Goal: Obtain resource: Download file/media

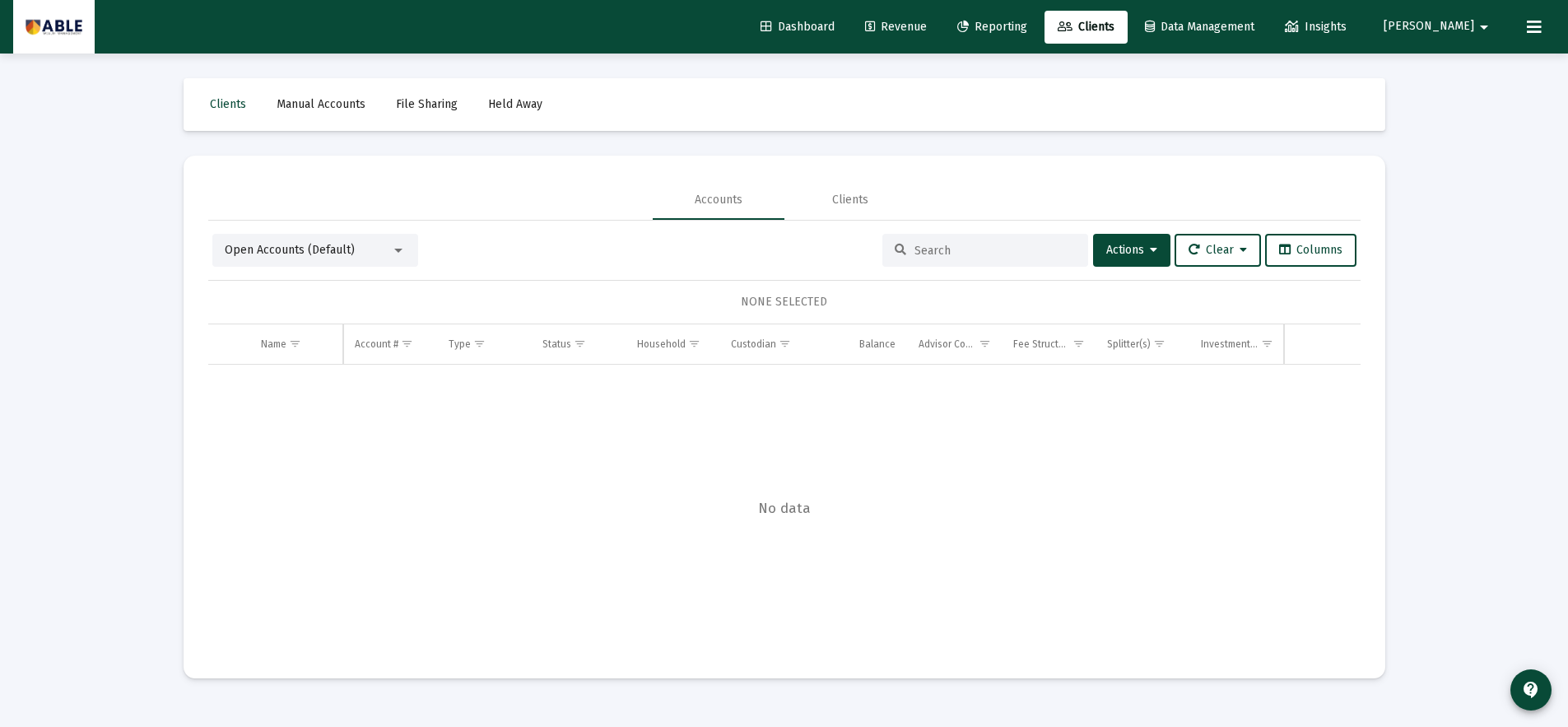
click at [1028, 30] on span "Reporting" at bounding box center [992, 27] width 70 height 14
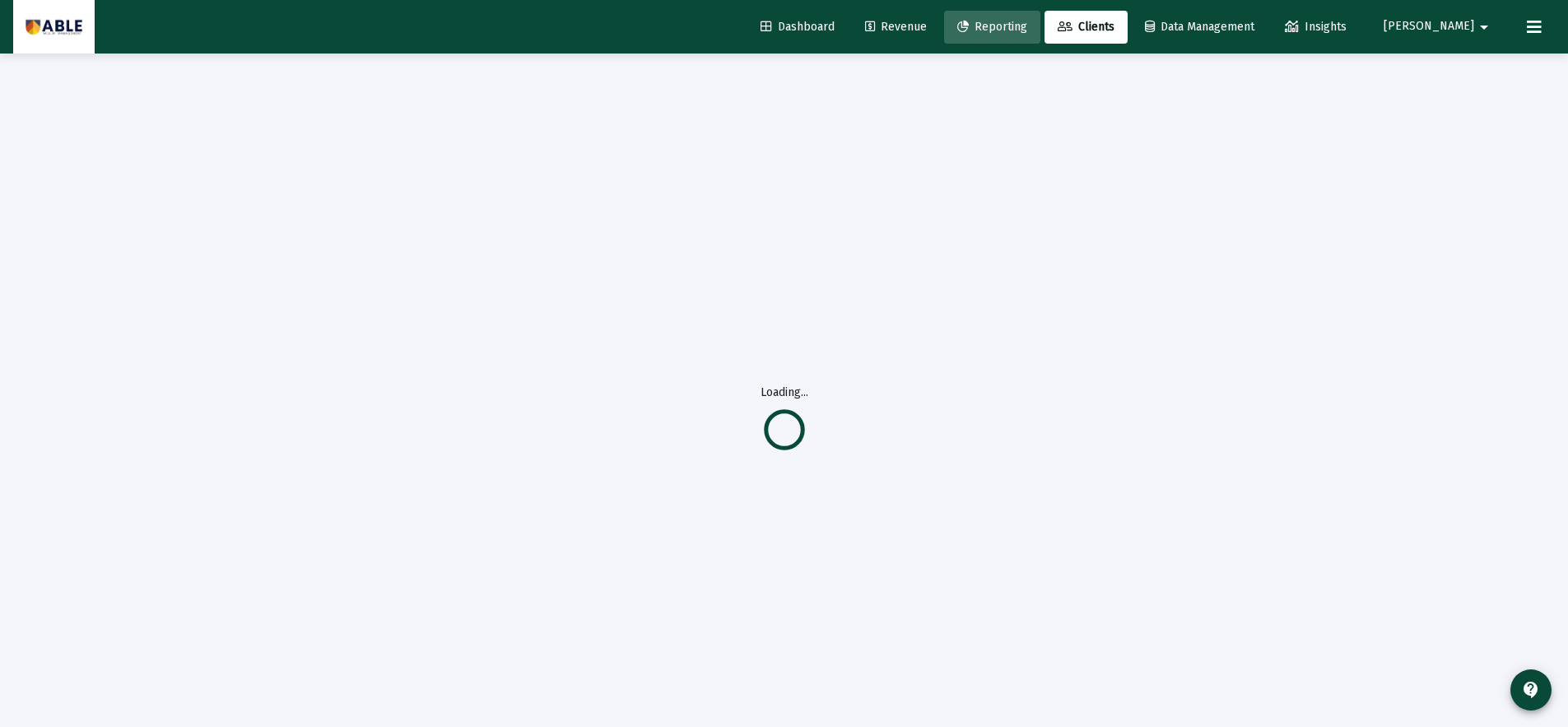
click at [1028, 30] on span "Reporting" at bounding box center [992, 27] width 70 height 14
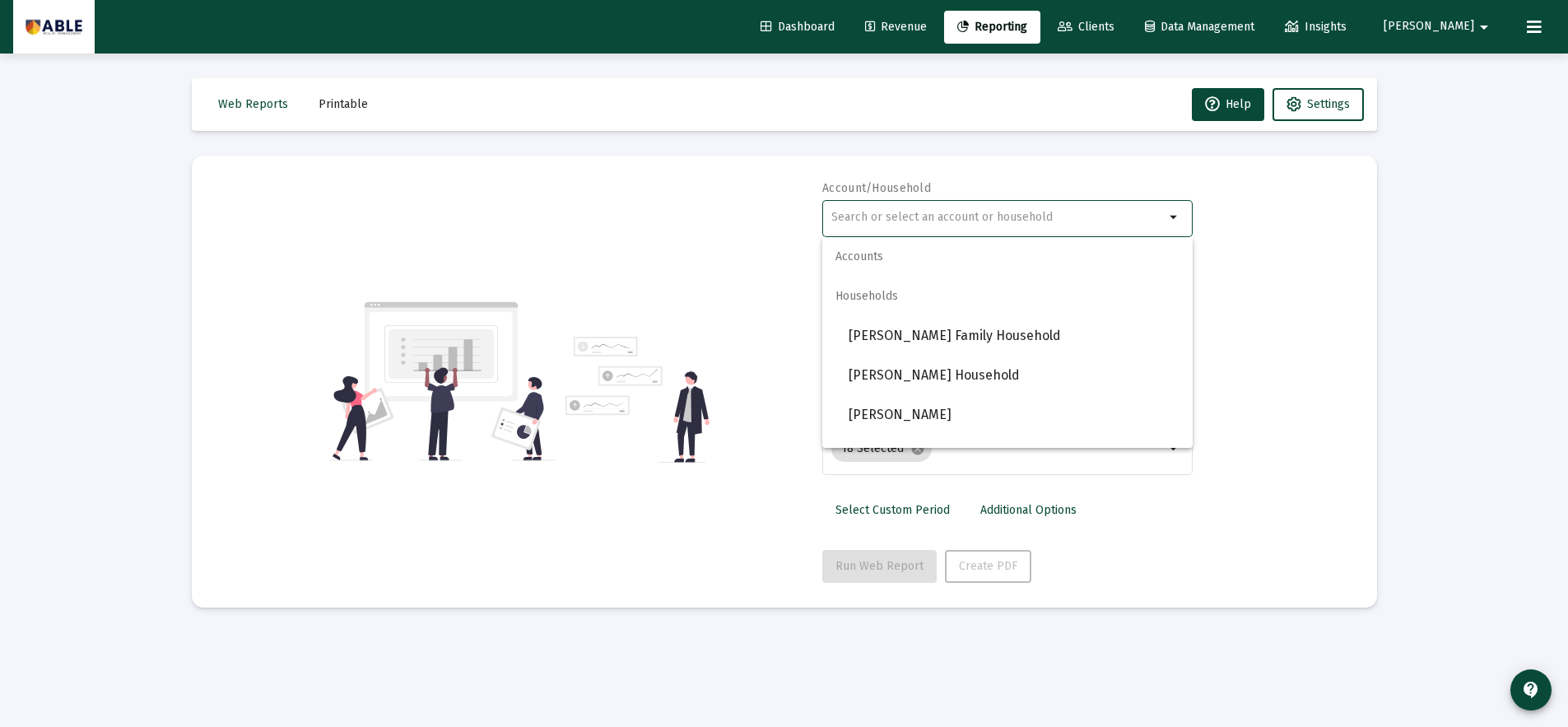
click at [904, 217] on input "text" at bounding box center [998, 216] width 334 height 13
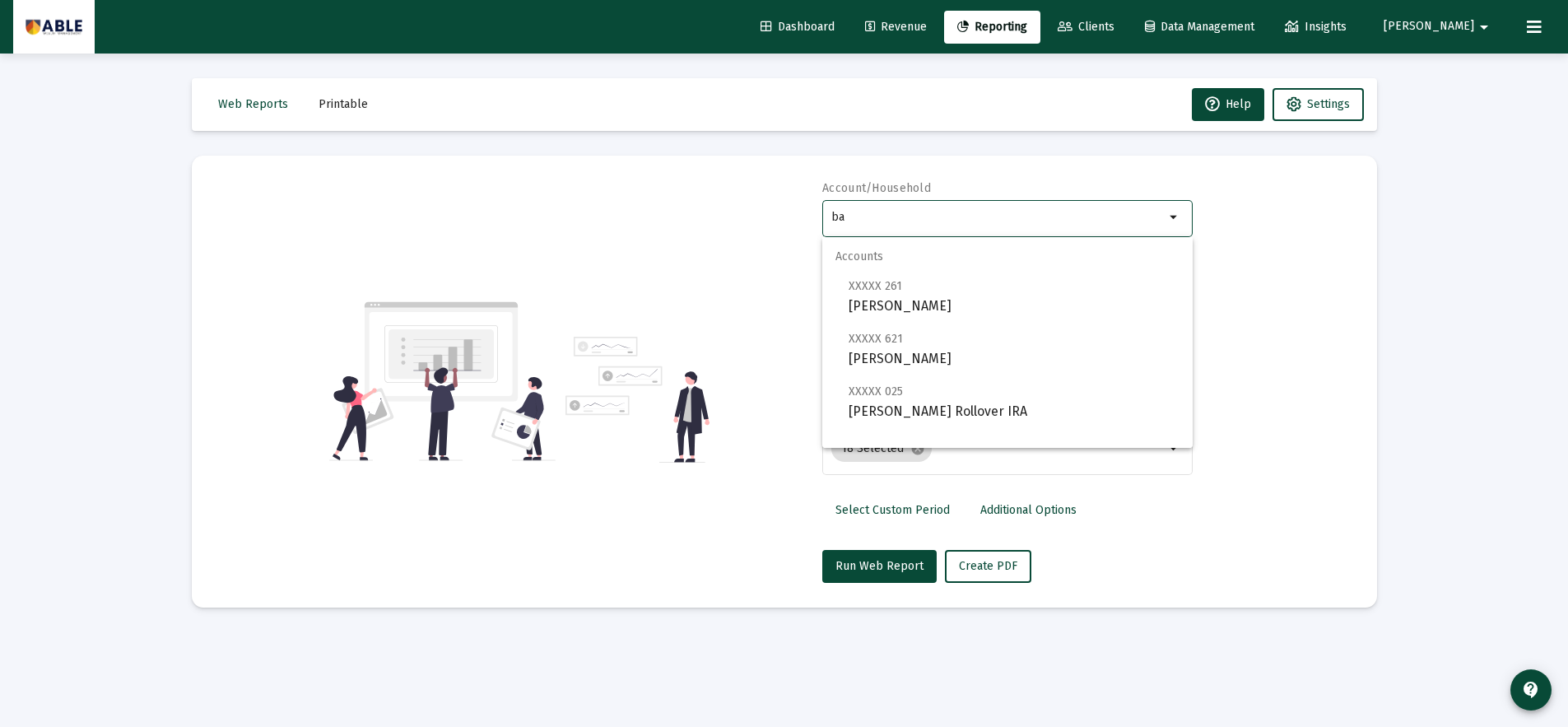
type input "b"
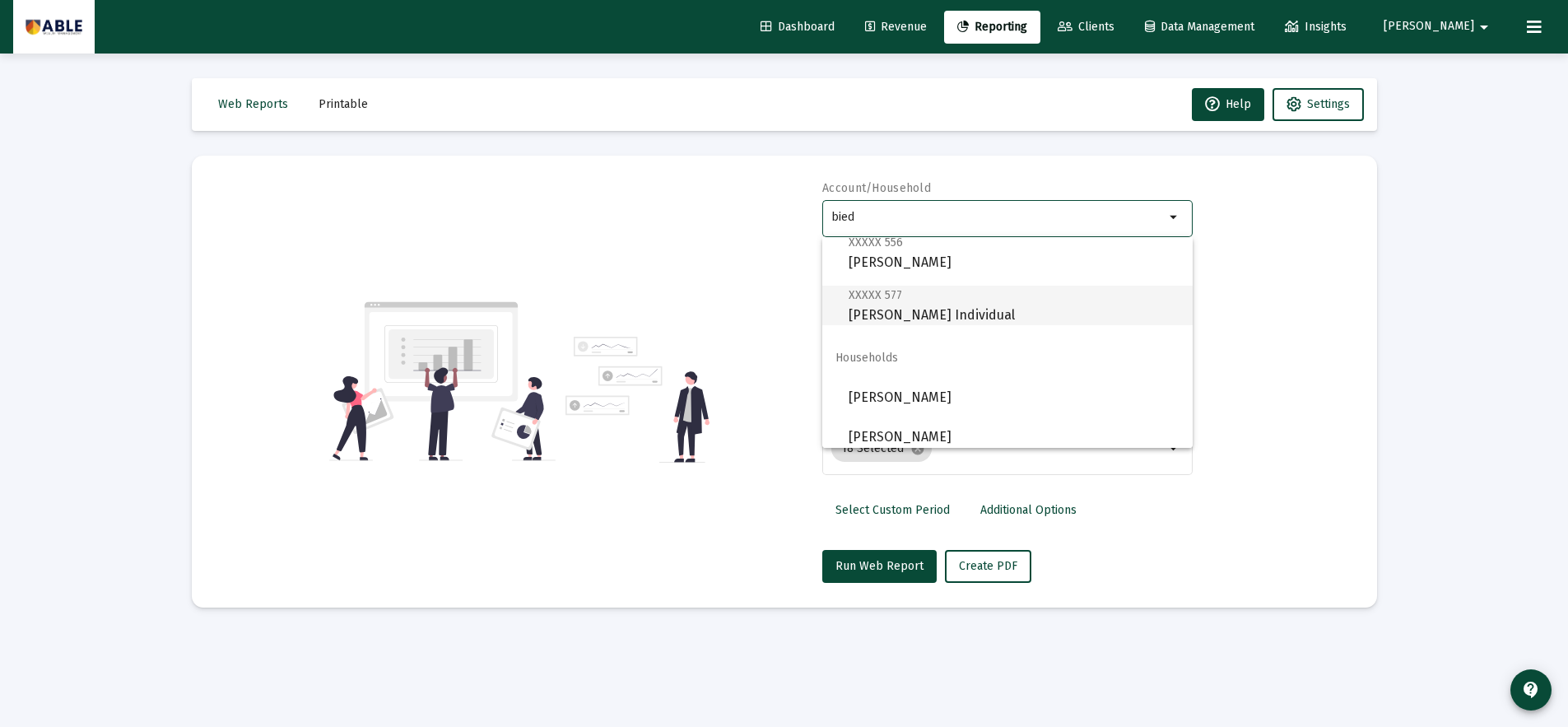
scroll to position [52, 0]
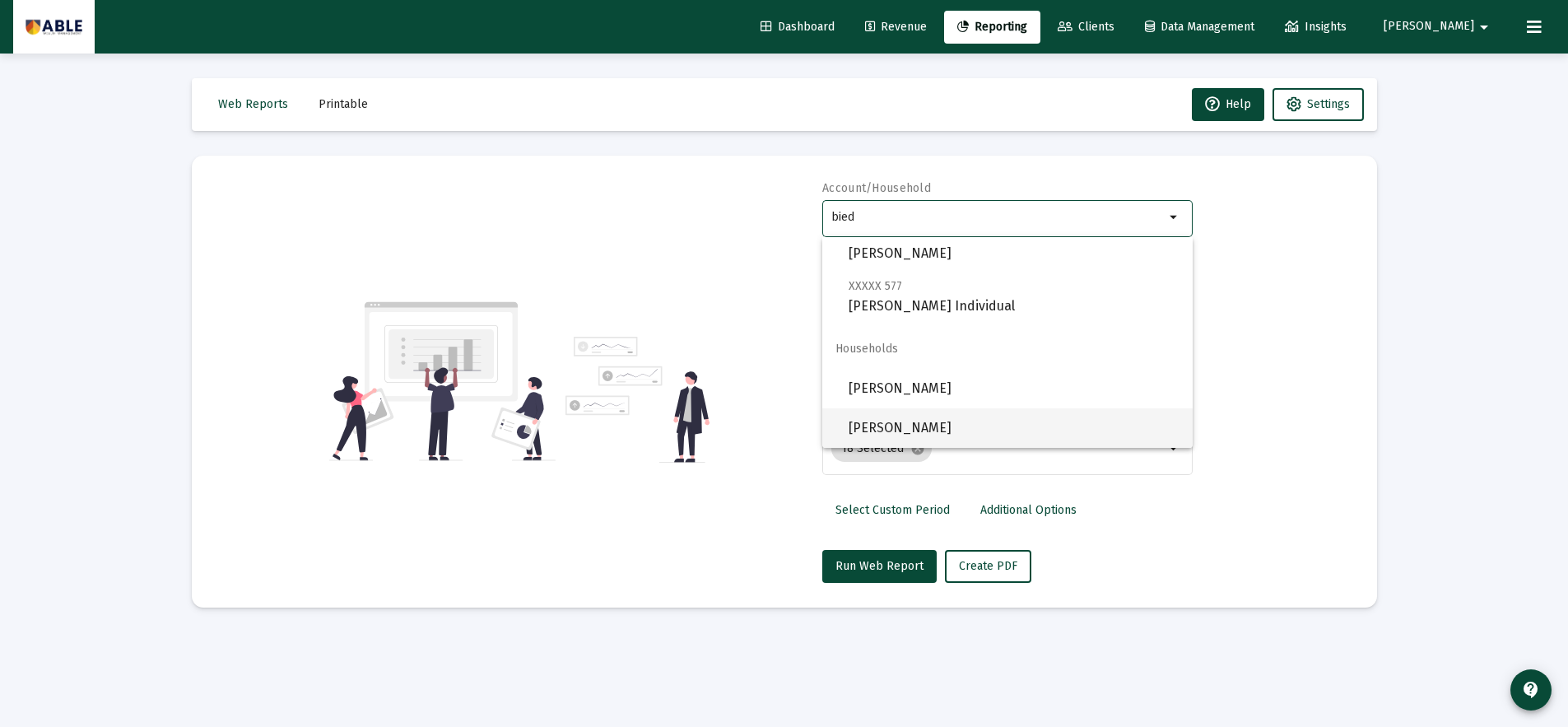
click at [950, 424] on span "[PERSON_NAME]" at bounding box center [1014, 429] width 331 height 40
type input "[PERSON_NAME]"
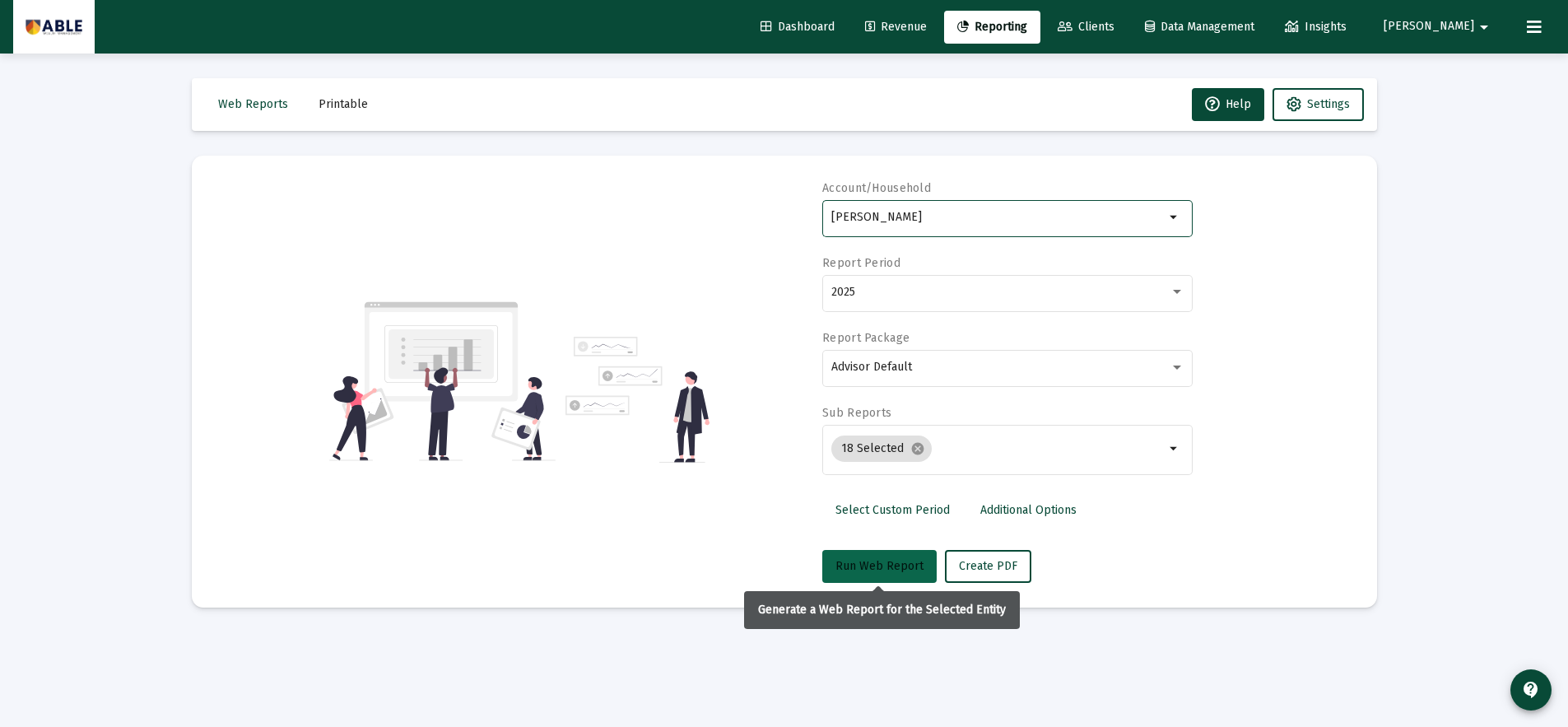
click at [880, 567] on span "Run Web Report" at bounding box center [879, 566] width 88 height 14
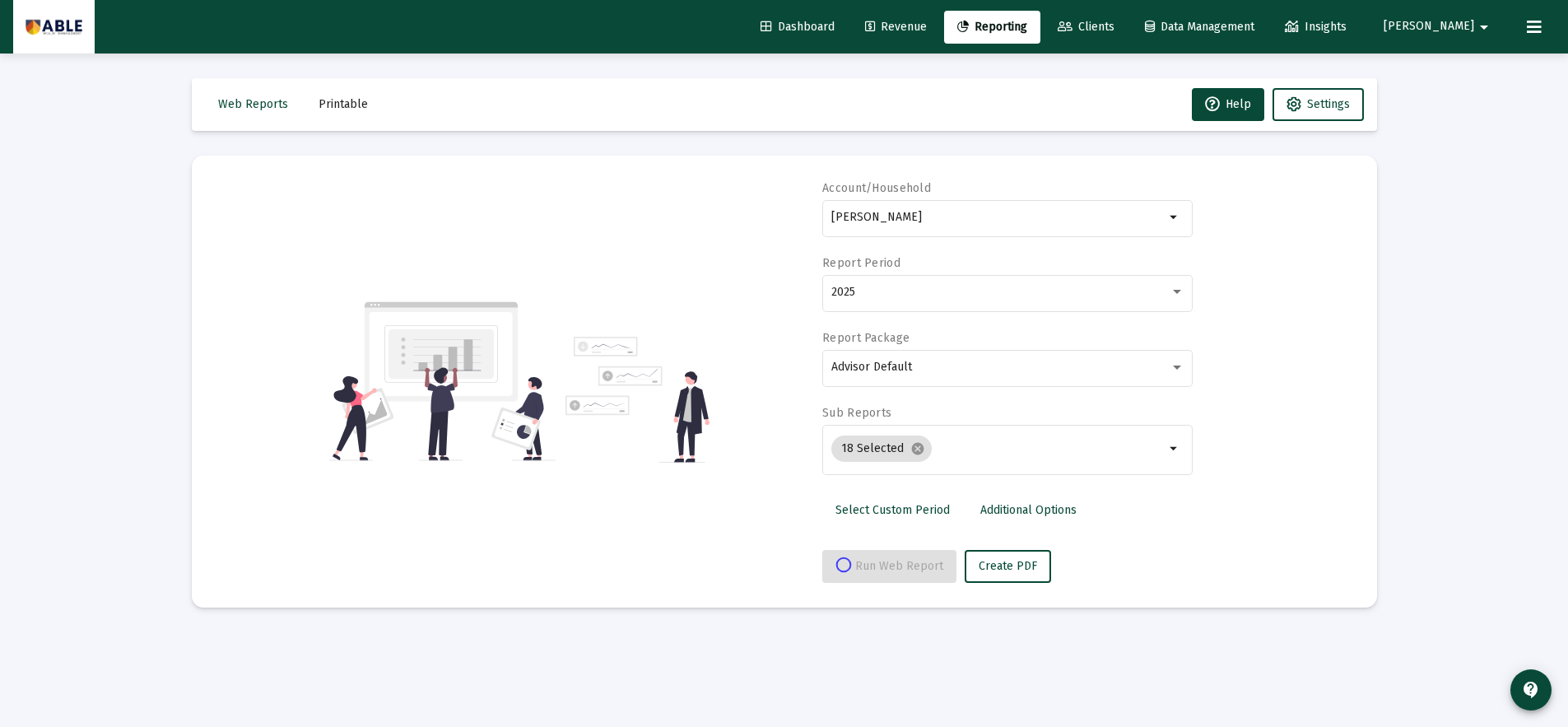
select select "View all"
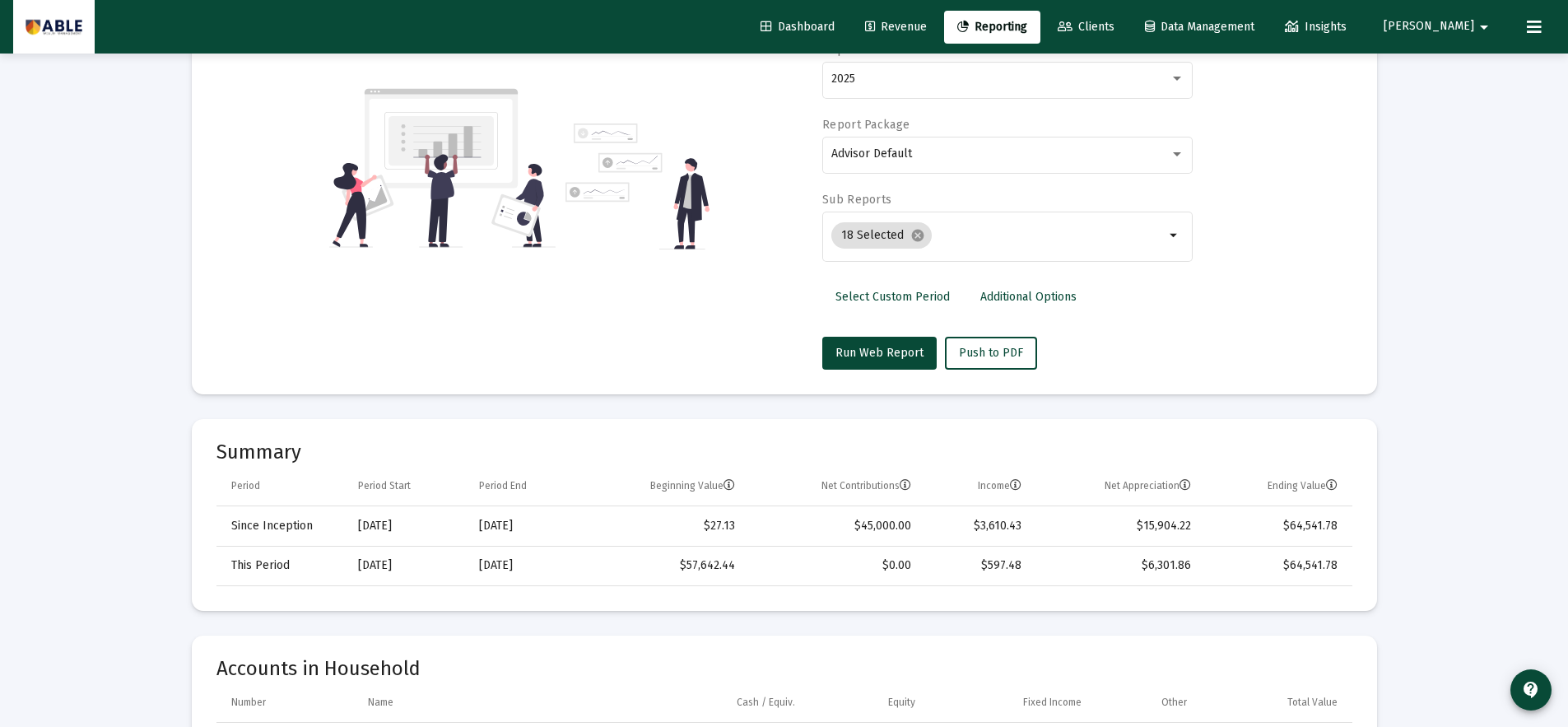
scroll to position [202, 0]
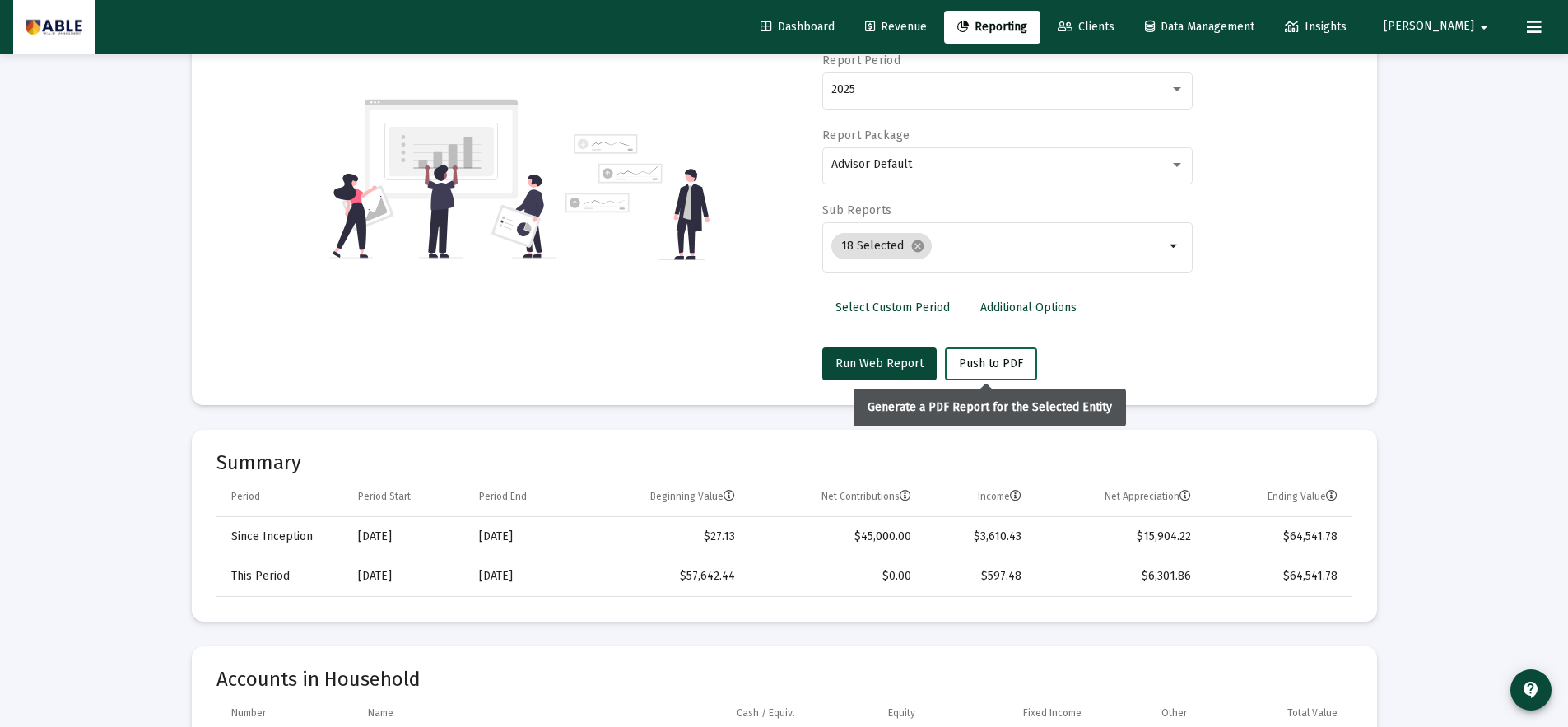
click at [990, 364] on span "Push to PDF" at bounding box center [990, 364] width 64 height 14
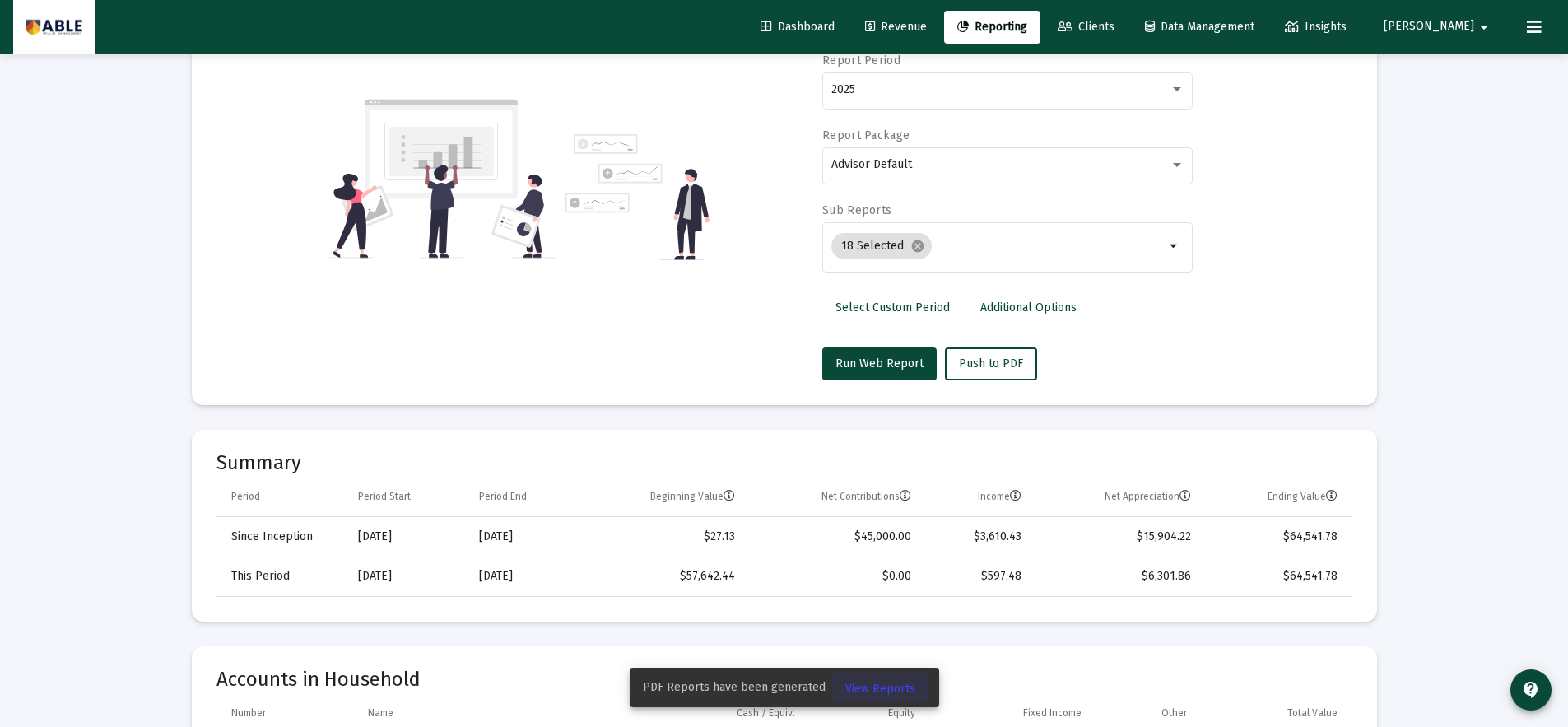
click at [885, 691] on span "View Reports" at bounding box center [880, 688] width 70 height 14
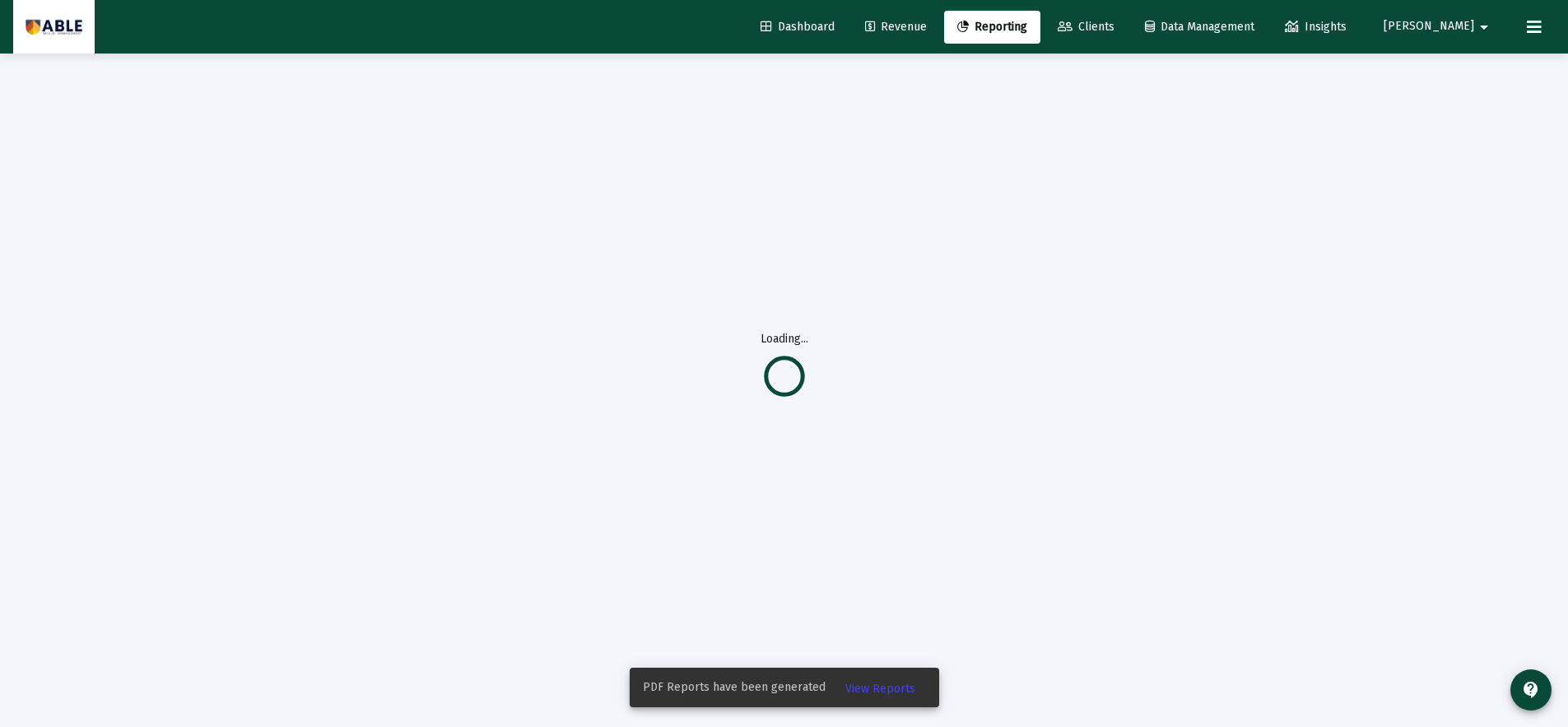
scroll to position [53, 0]
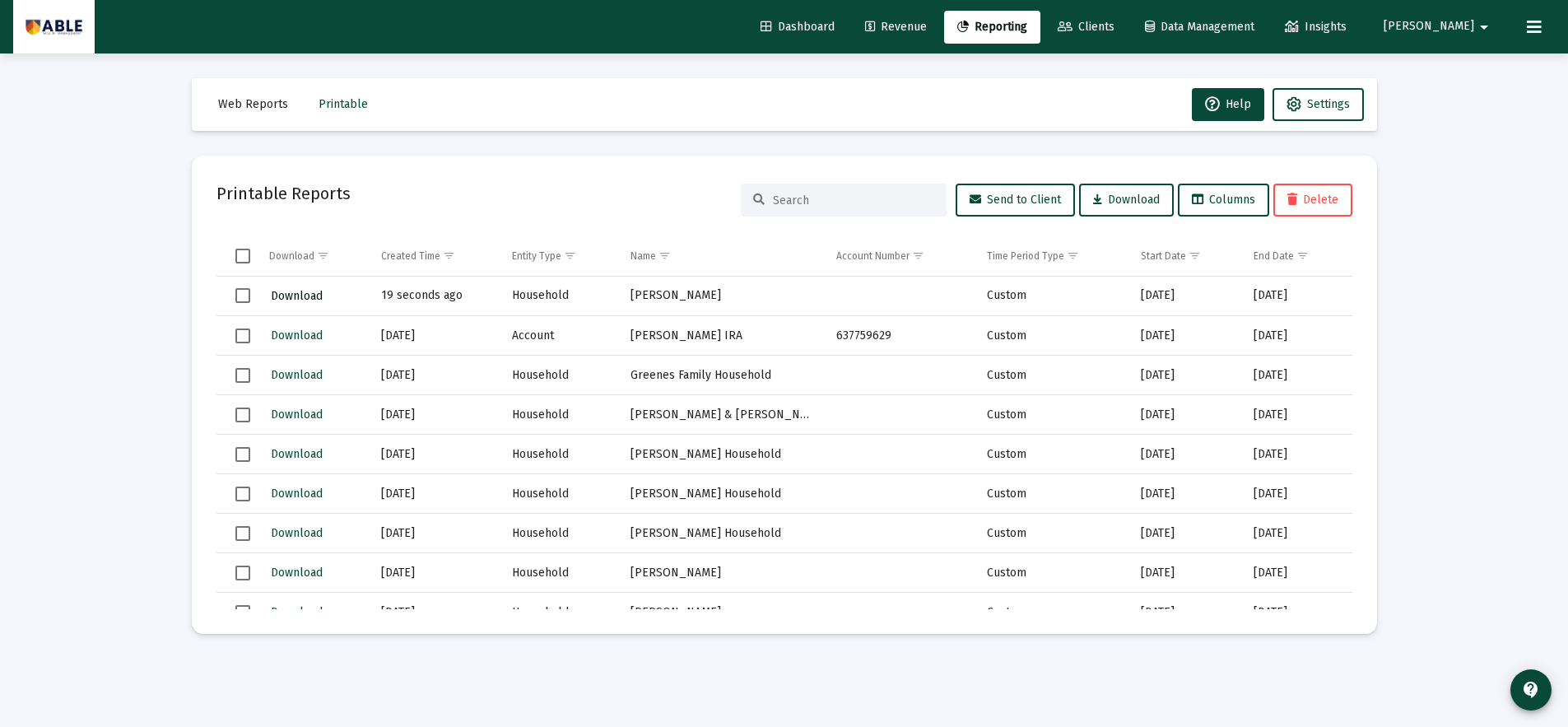
click at [305, 295] on span "Download" at bounding box center [296, 296] width 52 height 14
